Goal: Information Seeking & Learning: Learn about a topic

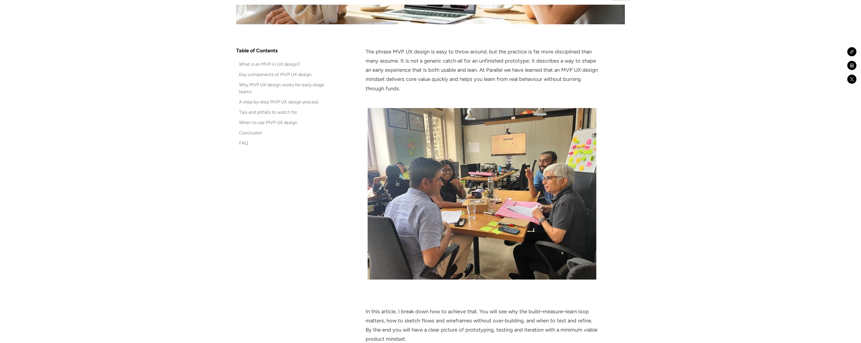
scroll to position [347, 0]
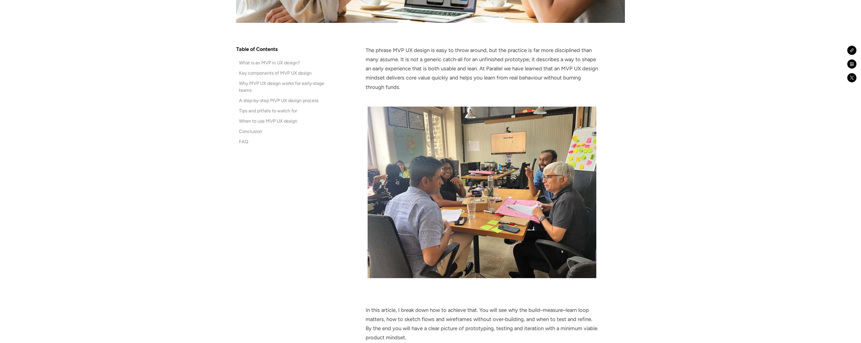
drag, startPoint x: 417, startPoint y: 51, endPoint x: 444, endPoint y: 83, distance: 42.6
click at [444, 83] on p "The phrase MVP UX design is easy to throw around, but the practice is far more …" at bounding box center [482, 69] width 233 height 46
drag, startPoint x: 412, startPoint y: 57, endPoint x: 425, endPoint y: 83, distance: 28.8
click at [425, 83] on p "The phrase MVP UX design is easy to throw around, but the practice is far more …" at bounding box center [482, 69] width 233 height 46
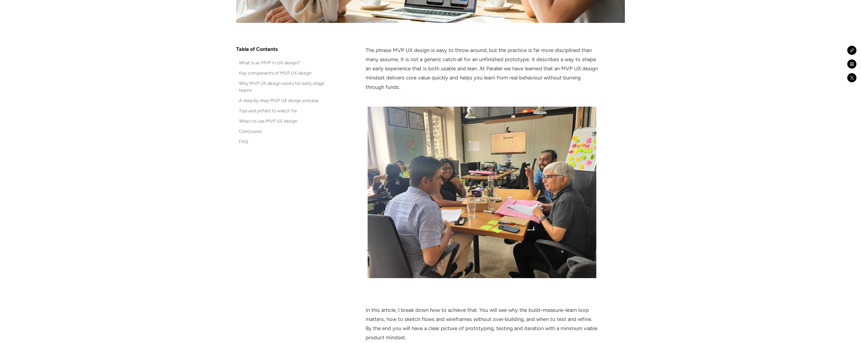
click at [425, 83] on p "The phrase MVP UX design is easy to throw around, but the practice is far more …" at bounding box center [482, 69] width 233 height 46
drag, startPoint x: 425, startPoint y: 87, endPoint x: 529, endPoint y: 61, distance: 106.4
click at [528, 61] on p "The phrase MVP UX design is easy to throw around, but the practice is far more …" at bounding box center [482, 69] width 233 height 46
click at [529, 61] on p "The phrase MVP UX design is easy to throw around, but the practice is far more …" at bounding box center [482, 69] width 233 height 46
drag, startPoint x: 529, startPoint y: 61, endPoint x: 573, endPoint y: 78, distance: 47.5
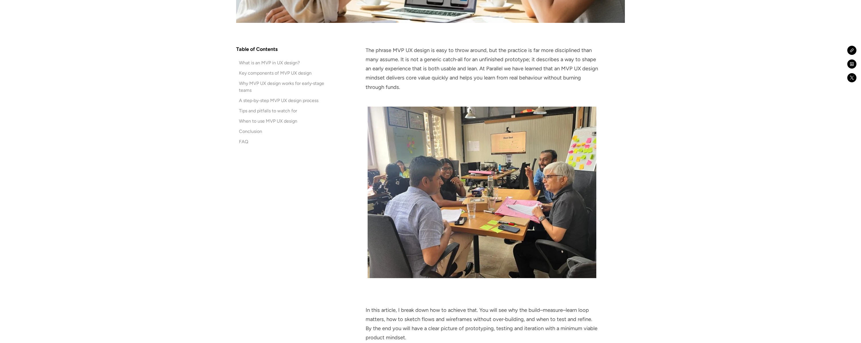
click at [573, 78] on p "The phrase MVP UX design is easy to throw around, but the practice is far more …" at bounding box center [482, 69] width 233 height 46
drag, startPoint x: 545, startPoint y: 88, endPoint x: 413, endPoint y: 71, distance: 133.2
click at [413, 71] on p "The phrase MVP UX design is easy to throw around, but the practice is far more …" at bounding box center [482, 69] width 233 height 46
click at [423, 87] on p "The phrase MVP UX design is easy to throw around, but the practice is far more …" at bounding box center [482, 69] width 233 height 46
drag, startPoint x: 450, startPoint y: 87, endPoint x: 475, endPoint y: 67, distance: 31.7
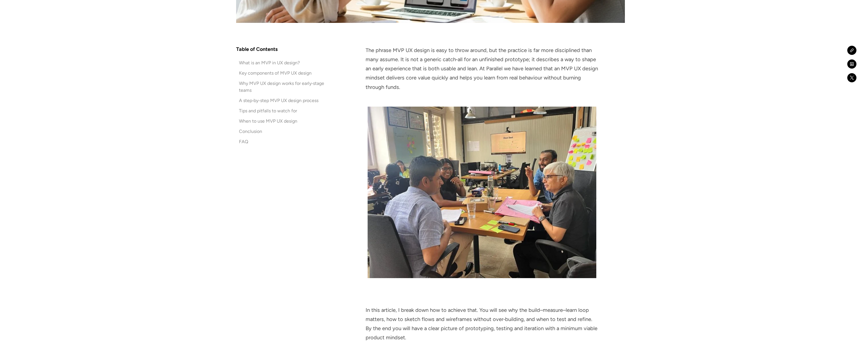
click at [475, 67] on p "The phrase MVP UX design is easy to throw around, but the practice is far more …" at bounding box center [482, 69] width 233 height 46
drag, startPoint x: 405, startPoint y: 78, endPoint x: 424, endPoint y: 88, distance: 21.5
click at [423, 87] on p "The phrase MVP UX design is easy to throw around, but the practice is far more …" at bounding box center [482, 69] width 233 height 46
click at [424, 88] on p "The phrase MVP UX design is easy to throw around, but the practice is far more …" at bounding box center [482, 69] width 233 height 46
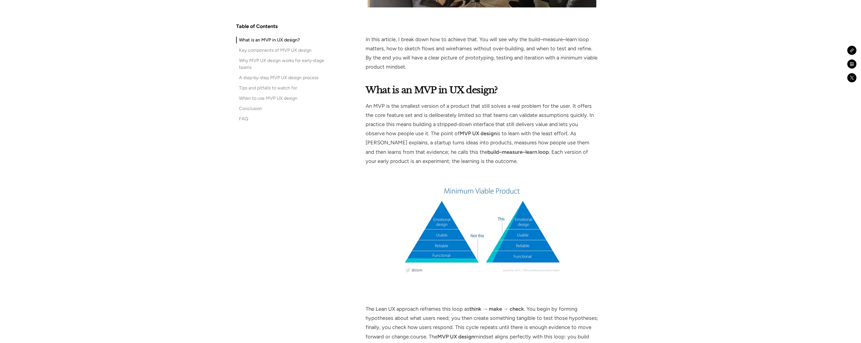
scroll to position [652, 0]
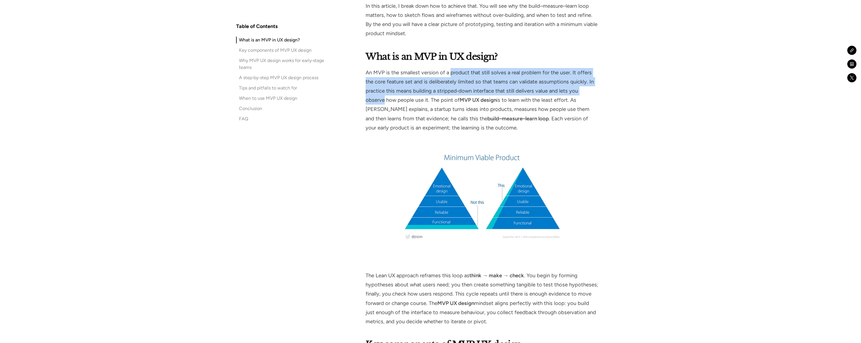
drag, startPoint x: 449, startPoint y: 72, endPoint x: 604, endPoint y: 91, distance: 156.0
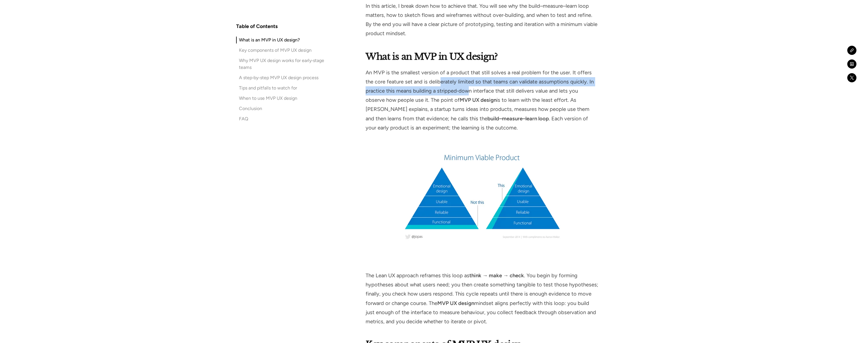
drag, startPoint x: 431, startPoint y: 83, endPoint x: 471, endPoint y: 96, distance: 41.6
click at [471, 94] on p "An MVP is the smallest version of a product that still solves a real problem fo…" at bounding box center [482, 100] width 233 height 64
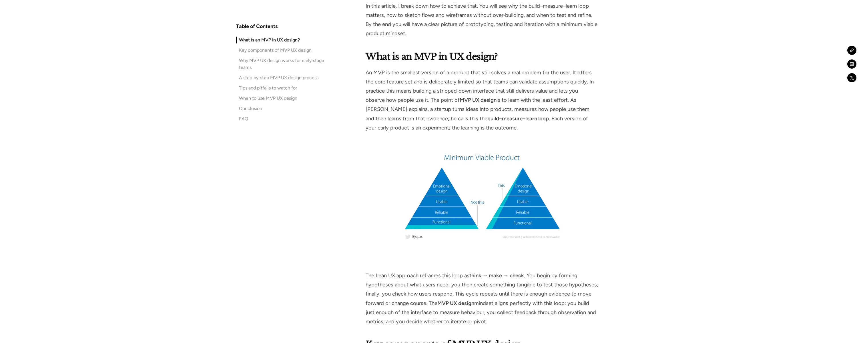
click at [471, 96] on p "An MVP is the smallest version of a product that still solves a real problem fo…" at bounding box center [482, 100] width 233 height 64
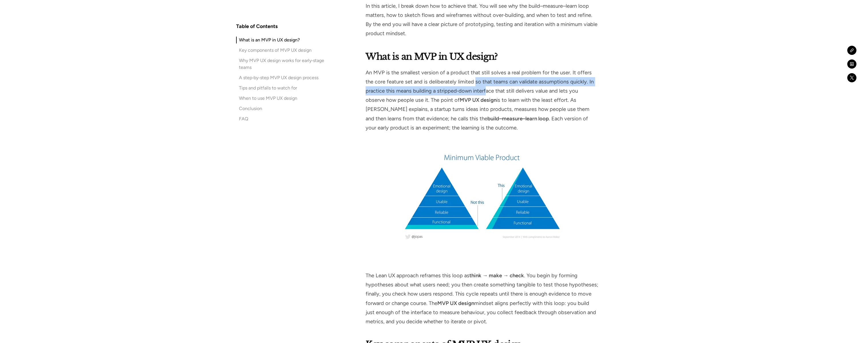
drag, startPoint x: 465, startPoint y: 82, endPoint x: 487, endPoint y: 98, distance: 26.7
click at [487, 97] on p "An MVP is the smallest version of a product that still solves a real problem fo…" at bounding box center [482, 100] width 233 height 64
click at [487, 98] on p "An MVP is the smallest version of a product that still solves a real problem fo…" at bounding box center [482, 100] width 233 height 64
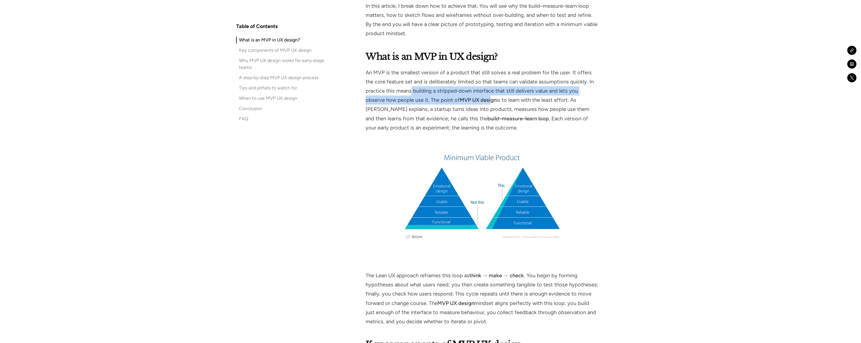
drag, startPoint x: 411, startPoint y: 92, endPoint x: 471, endPoint y: 100, distance: 60.6
click at [471, 99] on p "An MVP is the smallest version of a product that still solves a real problem fo…" at bounding box center [482, 100] width 233 height 64
click at [471, 100] on strong "MVP UX design" at bounding box center [478, 100] width 37 height 6
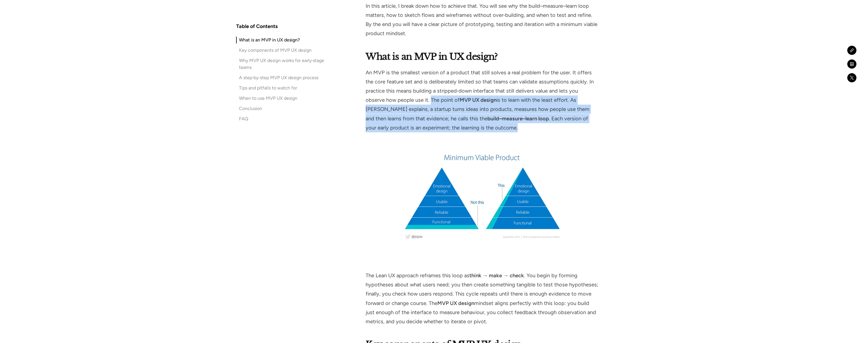
drag, startPoint x: 410, startPoint y: 100, endPoint x: 495, endPoint y: 132, distance: 90.6
click at [495, 132] on p "An MVP is the smallest version of a product that still solves a real problem fo…" at bounding box center [482, 100] width 233 height 64
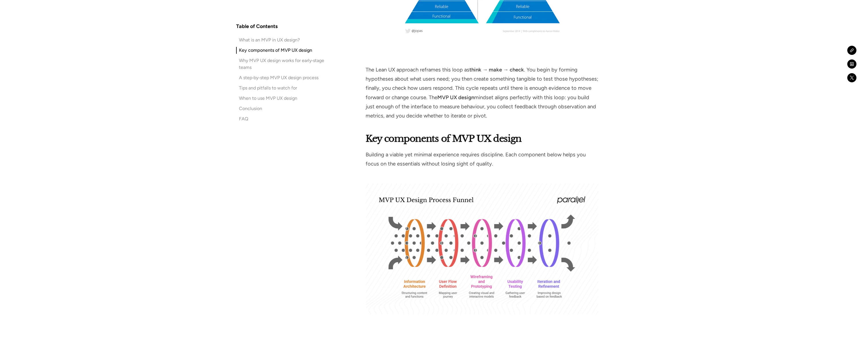
scroll to position [863, 0]
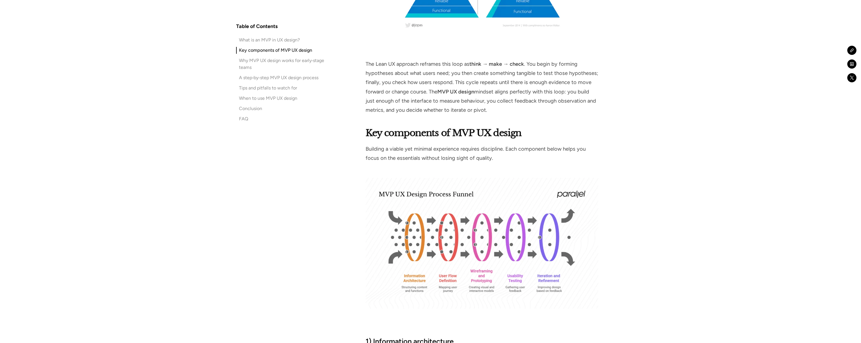
drag, startPoint x: 403, startPoint y: 72, endPoint x: 505, endPoint y: 114, distance: 109.5
click at [505, 114] on p "The Lean UX approach reframes this loop as think → make → check . You begin by …" at bounding box center [482, 86] width 233 height 55
drag, startPoint x: 499, startPoint y: 109, endPoint x: 529, endPoint y: 65, distance: 52.8
click at [529, 65] on p "The Lean UX approach reframes this loop as think → make → check . You begin by …" at bounding box center [482, 86] width 233 height 55
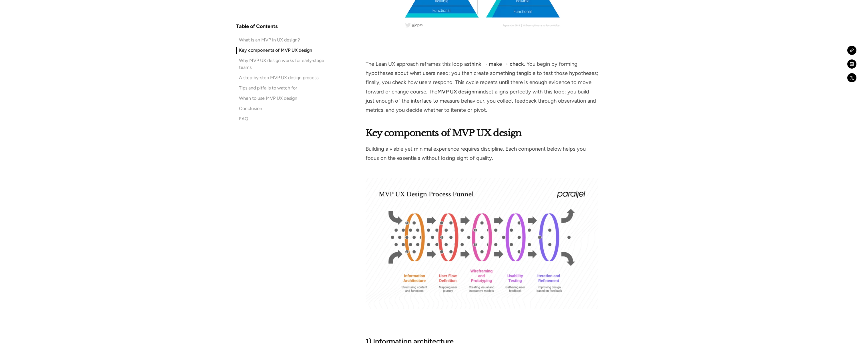
click at [529, 65] on p "The Lean UX approach reframes this loop as think → make → check . You begin by …" at bounding box center [482, 86] width 233 height 55
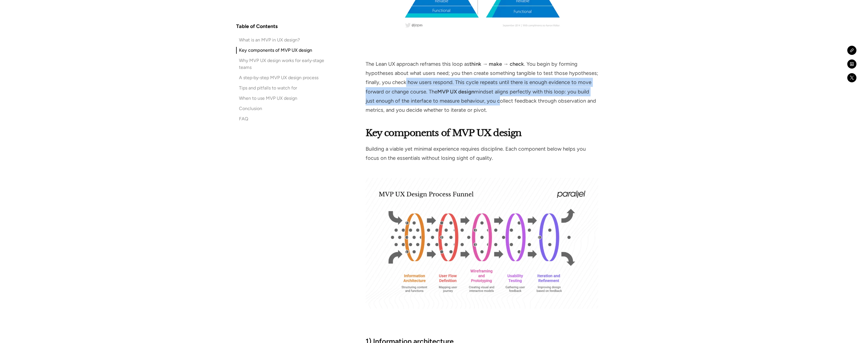
drag, startPoint x: 406, startPoint y: 81, endPoint x: 497, endPoint y: 107, distance: 94.5
click at [497, 107] on p "The Lean UX approach reframes this loop as think → make → check . You begin by …" at bounding box center [482, 86] width 233 height 55
drag, startPoint x: 494, startPoint y: 110, endPoint x: 470, endPoint y: 82, distance: 36.3
click at [470, 83] on p "The Lean UX approach reframes this loop as think → make → check . You begin by …" at bounding box center [482, 86] width 233 height 55
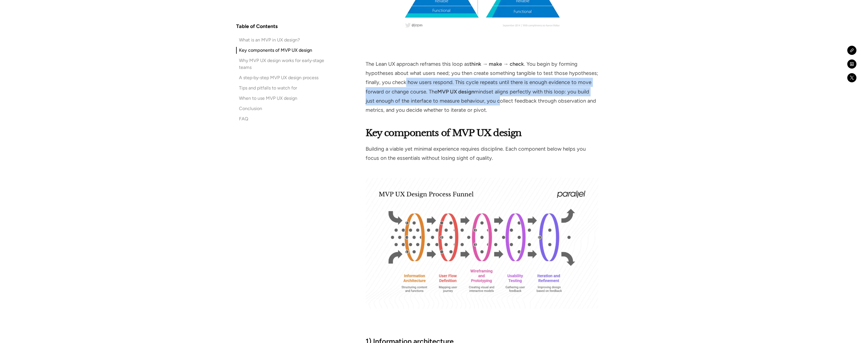
click at [470, 82] on p "The Lean UX approach reframes this loop as think → make → check . You begin by …" at bounding box center [482, 86] width 233 height 55
drag, startPoint x: 466, startPoint y: 81, endPoint x: 504, endPoint y: 106, distance: 45.5
click at [503, 106] on p "The Lean UX approach reframes this loop as think → make → check . You begin by …" at bounding box center [482, 86] width 233 height 55
click at [504, 106] on p "The Lean UX approach reframes this loop as think → make → check . You begin by …" at bounding box center [482, 86] width 233 height 55
drag, startPoint x: 511, startPoint y: 111, endPoint x: 429, endPoint y: 89, distance: 84.9
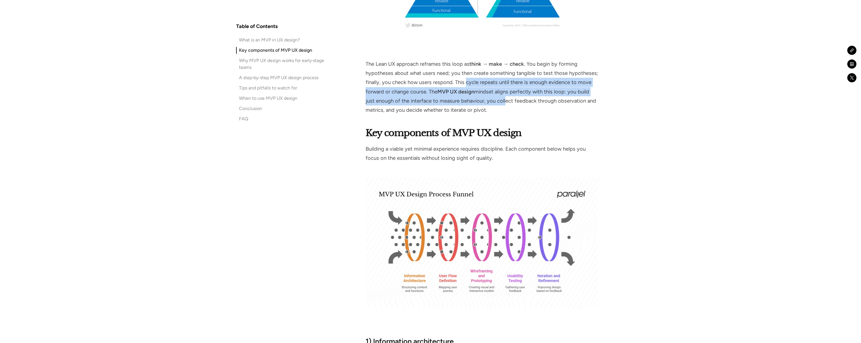
click at [429, 89] on p "The Lean UX approach reframes this loop as think → make → check . You begin by …" at bounding box center [482, 86] width 233 height 55
drag, startPoint x: 429, startPoint y: 93, endPoint x: 502, endPoint y: 111, distance: 75.2
click at [502, 111] on p "The Lean UX approach reframes this loop as think → make → check . You begin by …" at bounding box center [482, 86] width 233 height 55
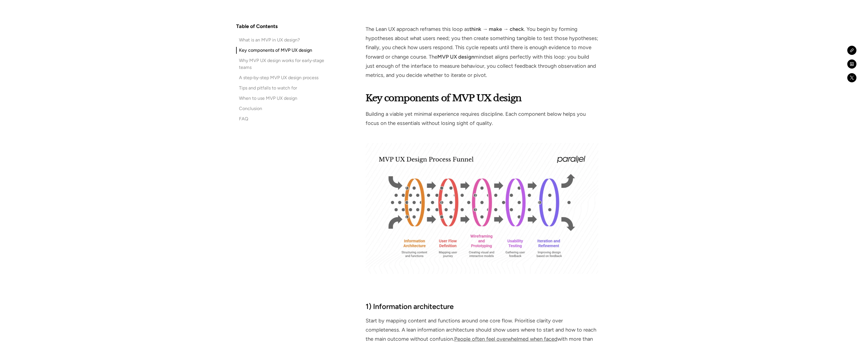
scroll to position [899, 0]
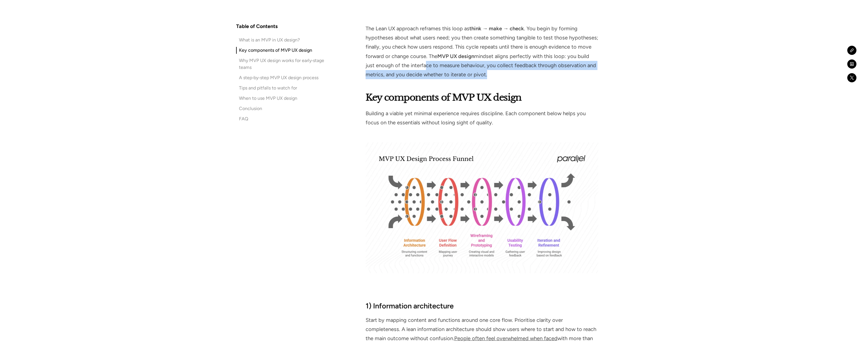
drag, startPoint x: 423, startPoint y: 64, endPoint x: 482, endPoint y: 80, distance: 61.5
drag, startPoint x: 495, startPoint y: 77, endPoint x: 486, endPoint y: 66, distance: 14.6
click at [486, 66] on p "The Lean UX approach reframes this loop as think → make → check . You begin by …" at bounding box center [482, 51] width 233 height 55
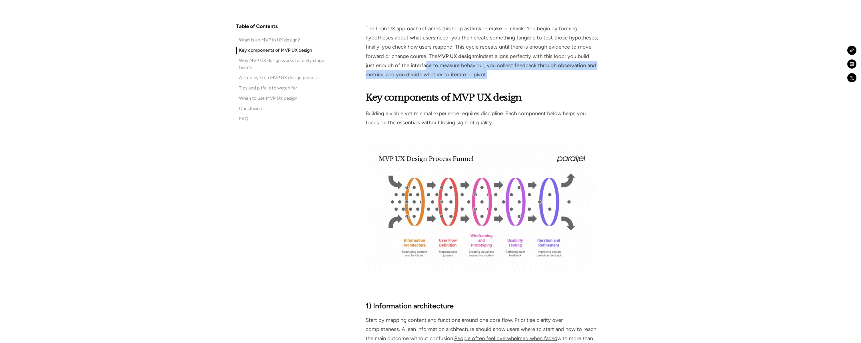
click at [486, 66] on p "The Lean UX approach reframes this loop as think → make → check . You begin by …" at bounding box center [482, 51] width 233 height 55
drag, startPoint x: 486, startPoint y: 67, endPoint x: 495, endPoint y: 77, distance: 12.8
click at [494, 76] on p "The Lean UX approach reframes this loop as think → make → check . You begin by …" at bounding box center [482, 51] width 233 height 55
click at [495, 77] on p "The Lean UX approach reframes this loop as think → make → check . You begin by …" at bounding box center [482, 51] width 233 height 55
drag, startPoint x: 497, startPoint y: 79, endPoint x: 365, endPoint y: 43, distance: 137.0
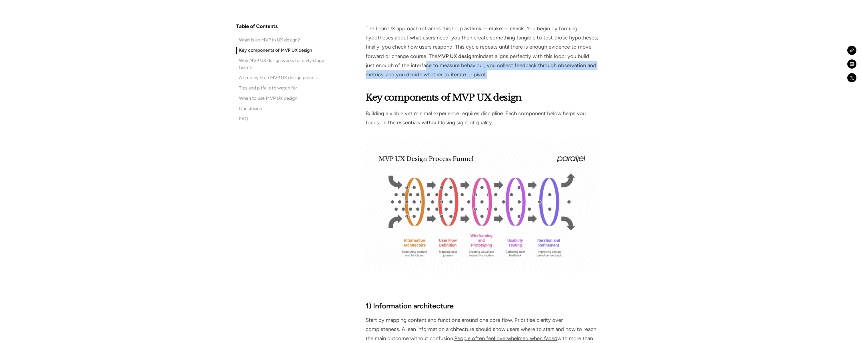
click at [375, 67] on p "The Lean UX approach reframes this loop as think → make → check . You begin by …" at bounding box center [482, 51] width 233 height 55
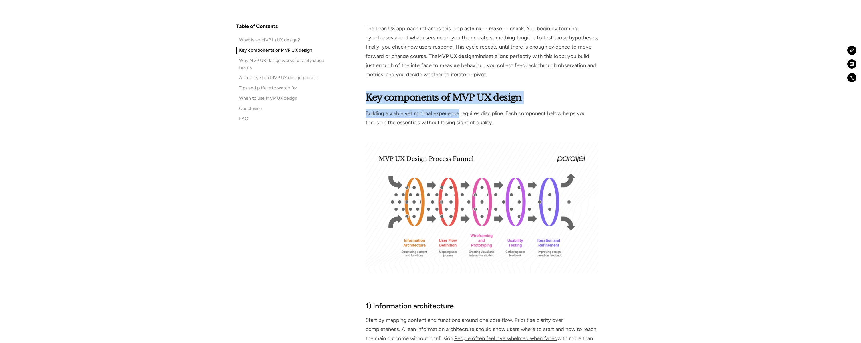
drag, startPoint x: 367, startPoint y: 95, endPoint x: 479, endPoint y: 119, distance: 114.1
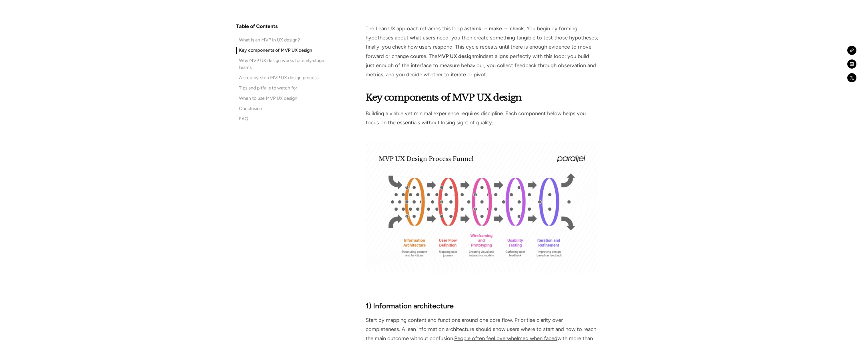
click at [493, 124] on p "Building a viable yet minimal experience requires discipline. Each component be…" at bounding box center [482, 118] width 233 height 18
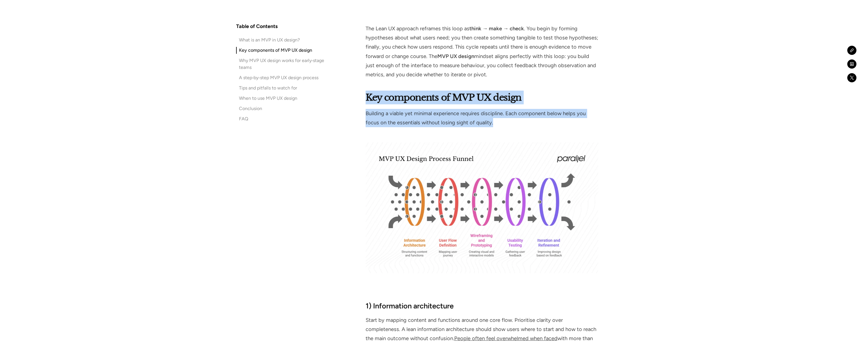
drag, startPoint x: 493, startPoint y: 125, endPoint x: 354, endPoint y: 100, distance: 140.9
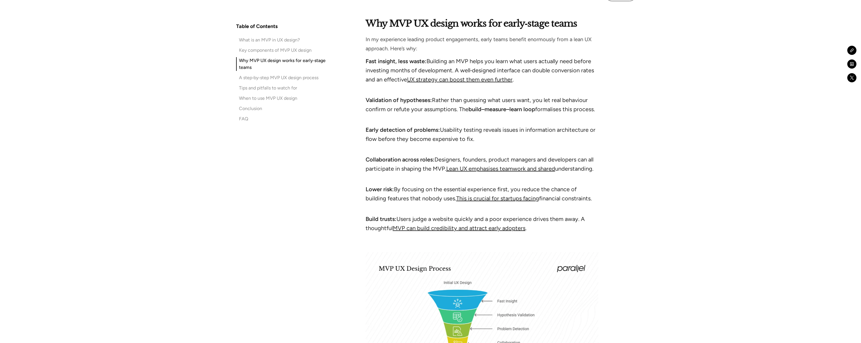
scroll to position [1823, 0]
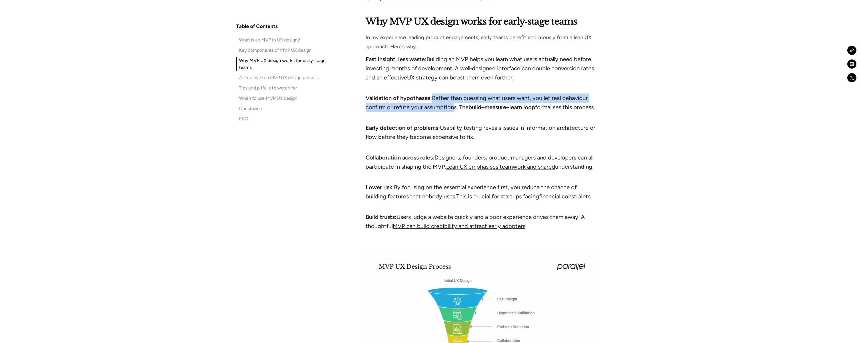
drag, startPoint x: 432, startPoint y: 99, endPoint x: 451, endPoint y: 113, distance: 23.0
click at [450, 111] on li "Validation of hypotheses: Rather than guessing what users want, you let real be…" at bounding box center [482, 106] width 233 height 27
click at [451, 113] on li "Validation of hypotheses: Rather than guessing what users want, you let real be…" at bounding box center [482, 106] width 233 height 27
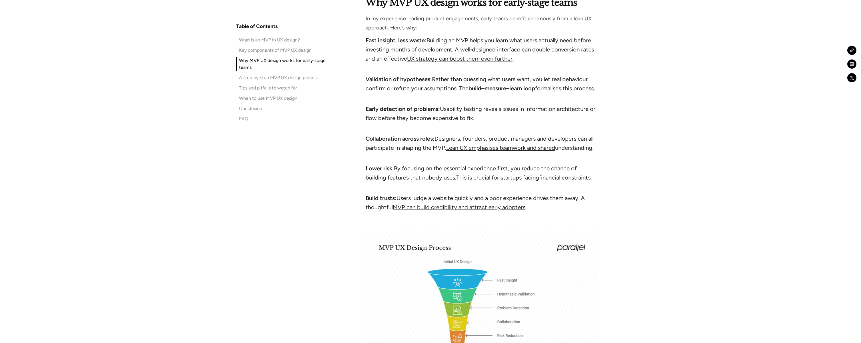
scroll to position [1850, 0]
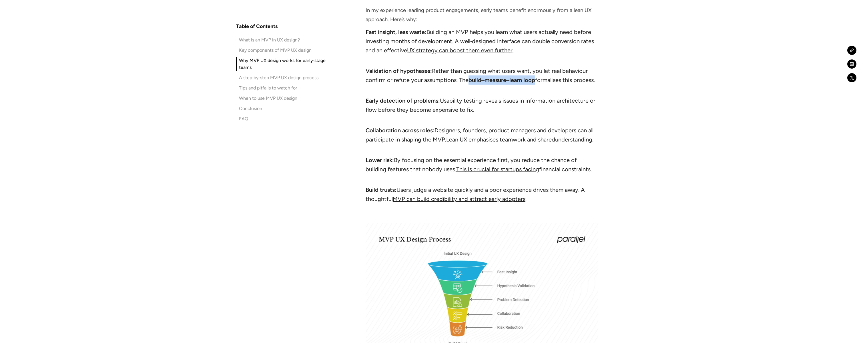
drag, startPoint x: 469, startPoint y: 82, endPoint x: 535, endPoint y: 84, distance: 66.1
click at [535, 84] on li "Validation of hypotheses: Rather than guessing what users want, you let real be…" at bounding box center [482, 79] width 233 height 27
copy strong "build–measure–learn loop"
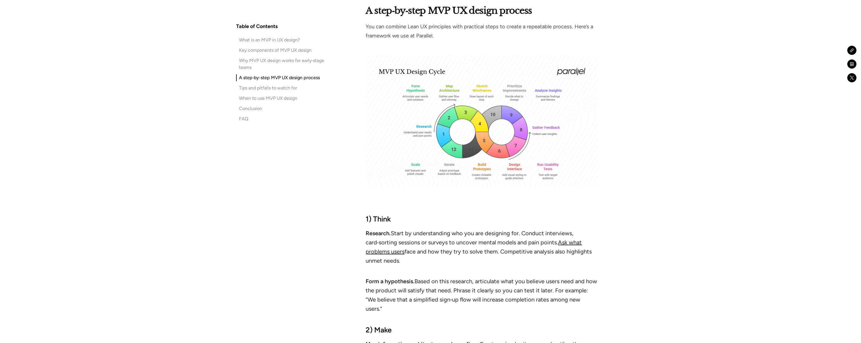
scroll to position [2229, 0]
